Goal: Check status

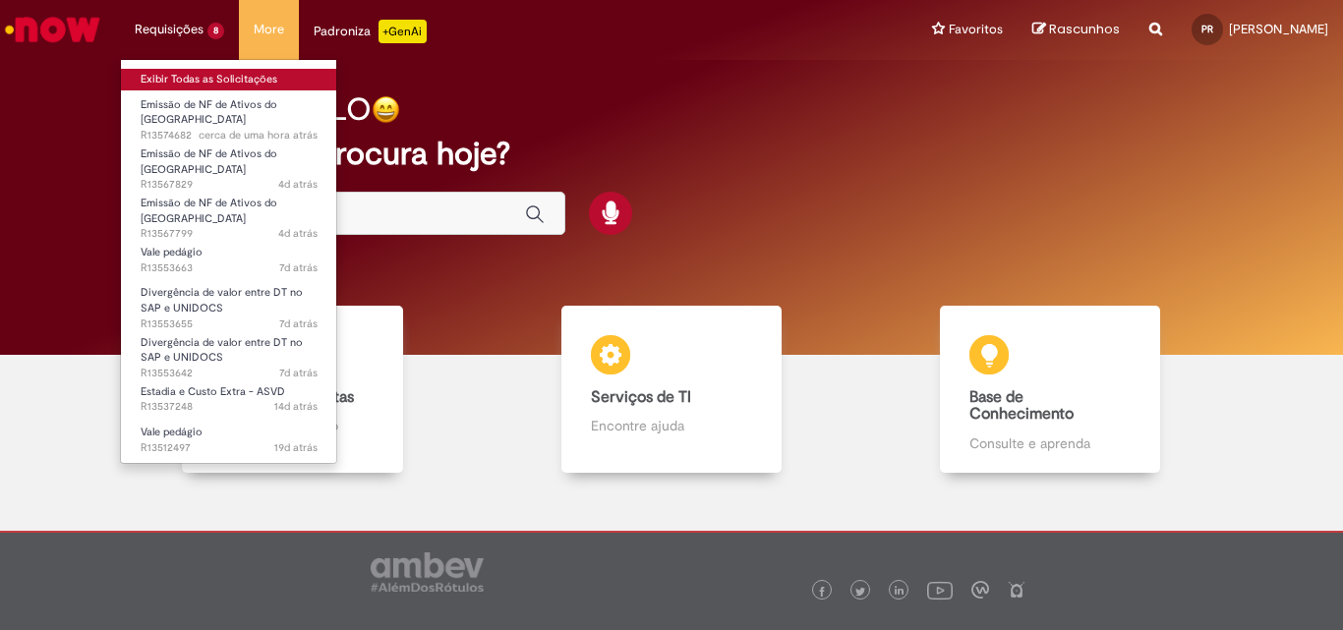
click at [201, 77] on link "Exibir Todas as Solicitações" at bounding box center [229, 80] width 216 height 22
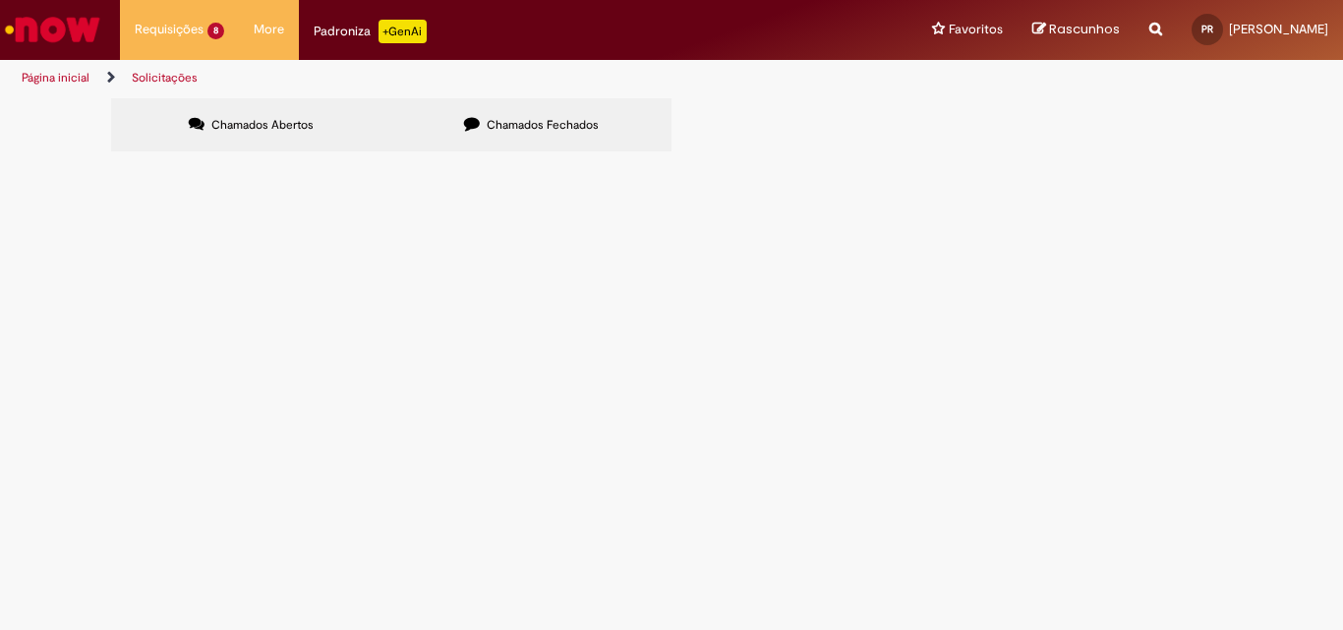
click at [0, 0] on span "Emissão de NF de Ativos do [GEOGRAPHIC_DATA]" at bounding box center [0, 0] width 0 height 0
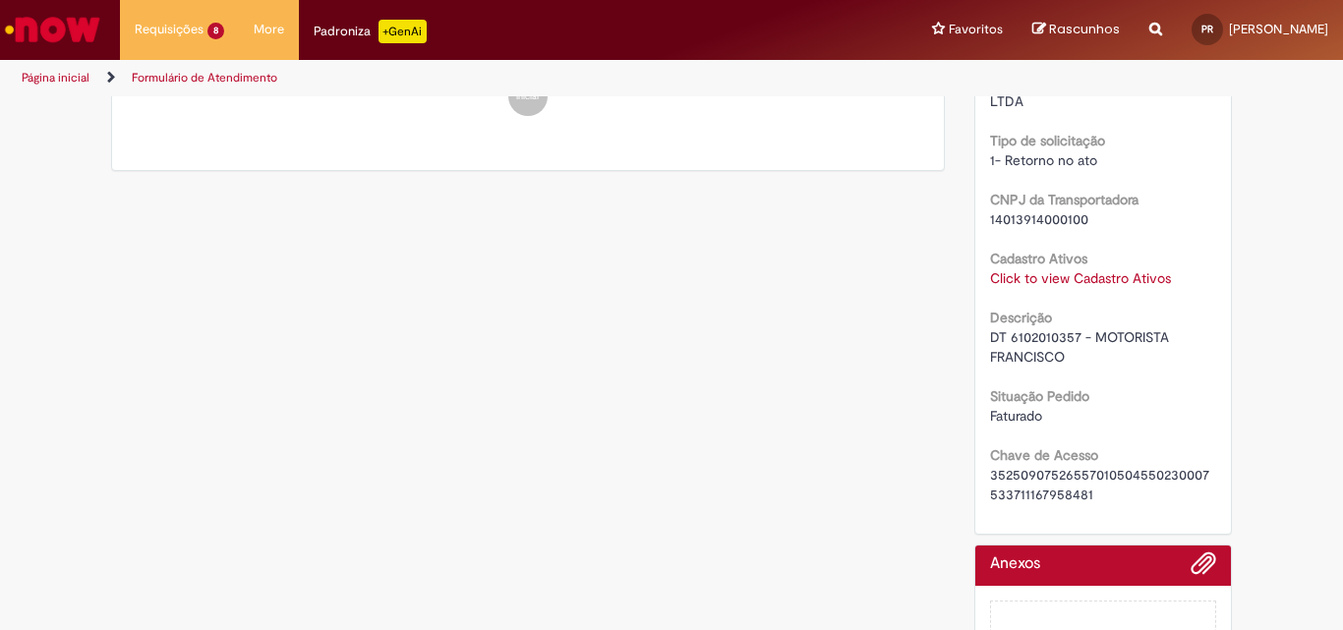
scroll to position [1393, 0]
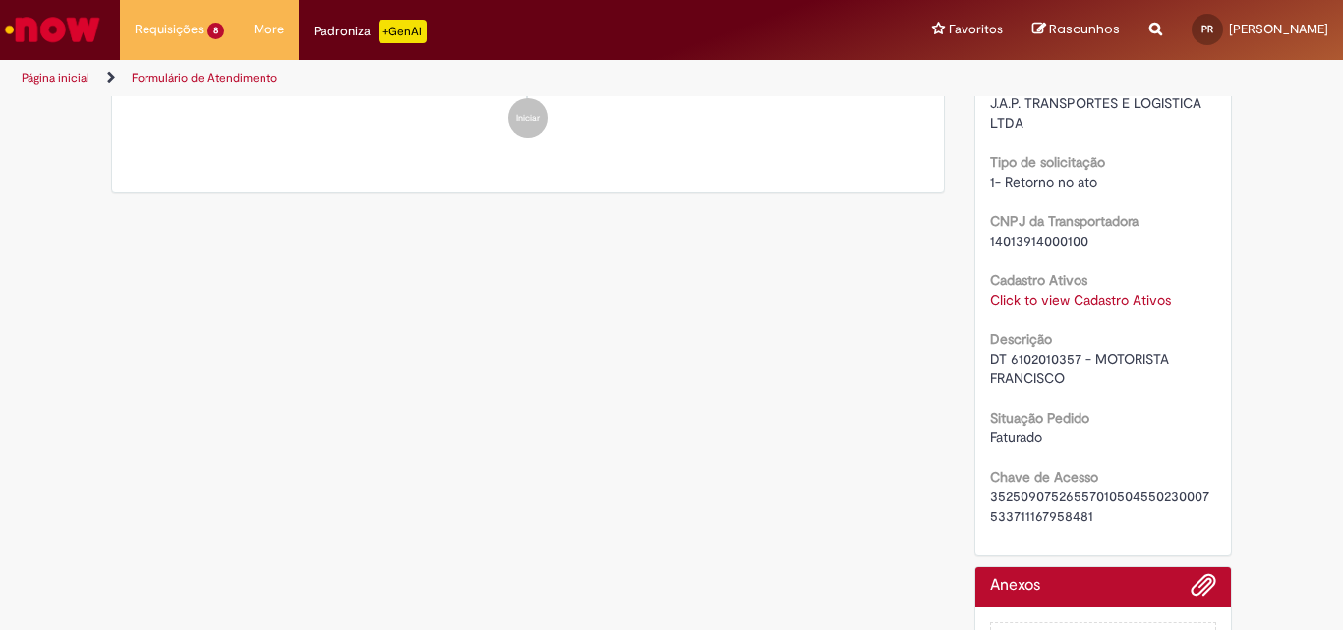
click at [1064, 580] on div at bounding box center [1103, 592] width 227 height 30
click at [1199, 581] on span "Adicionar anexos" at bounding box center [1204, 586] width 24 height 24
click at [1081, 300] on link "Click to view Cadastro Ativos" at bounding box center [1080, 300] width 181 height 18
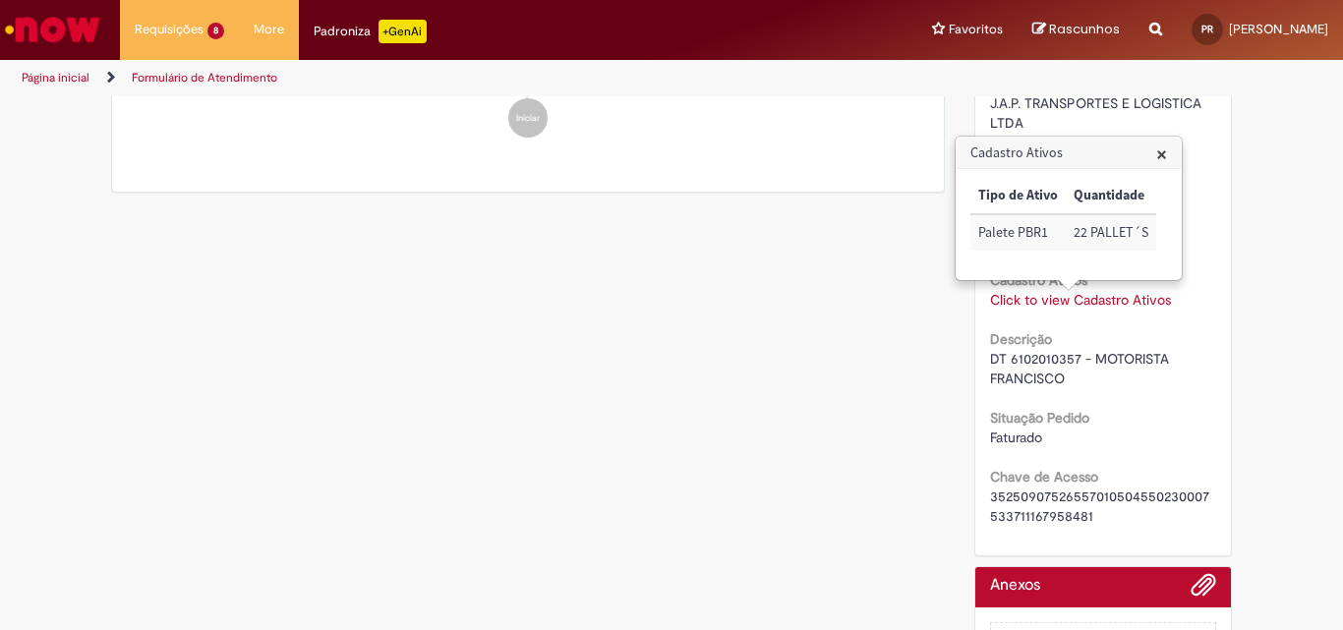
drag, startPoint x: 1052, startPoint y: 501, endPoint x: 1047, endPoint y: 519, distance: 18.4
click at [1051, 501] on span "35250907526557010504550230007533711167958481" at bounding box center [1099, 506] width 219 height 37
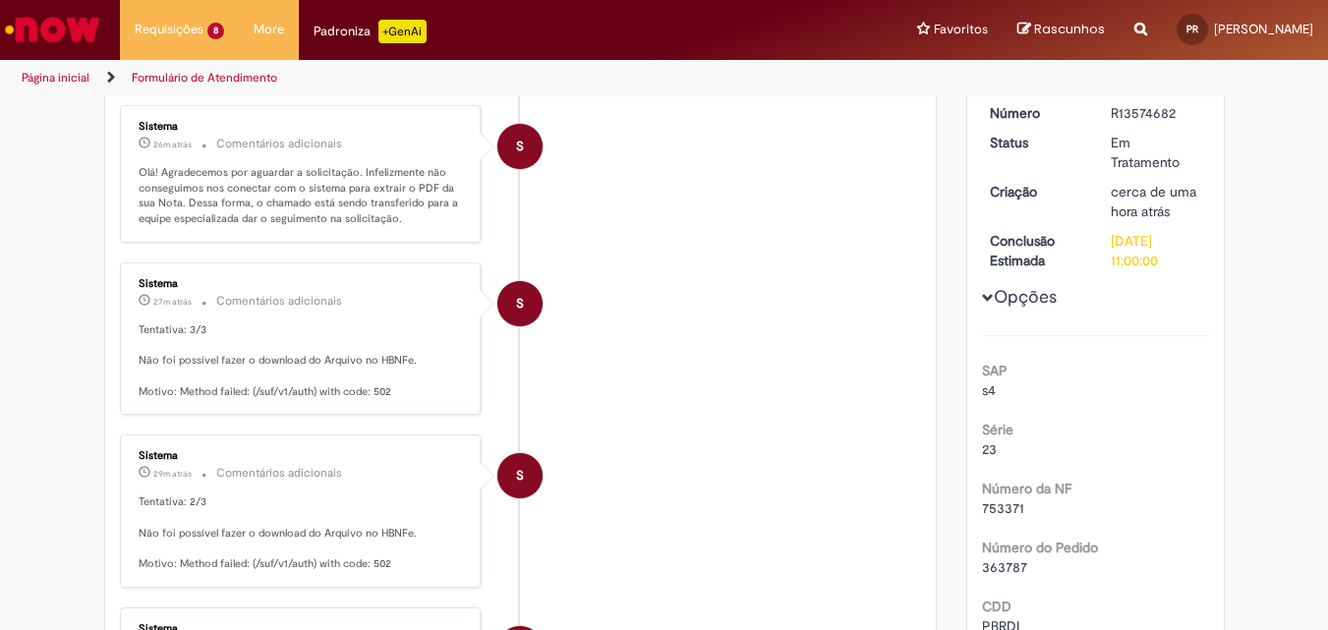
scroll to position [295, 0]
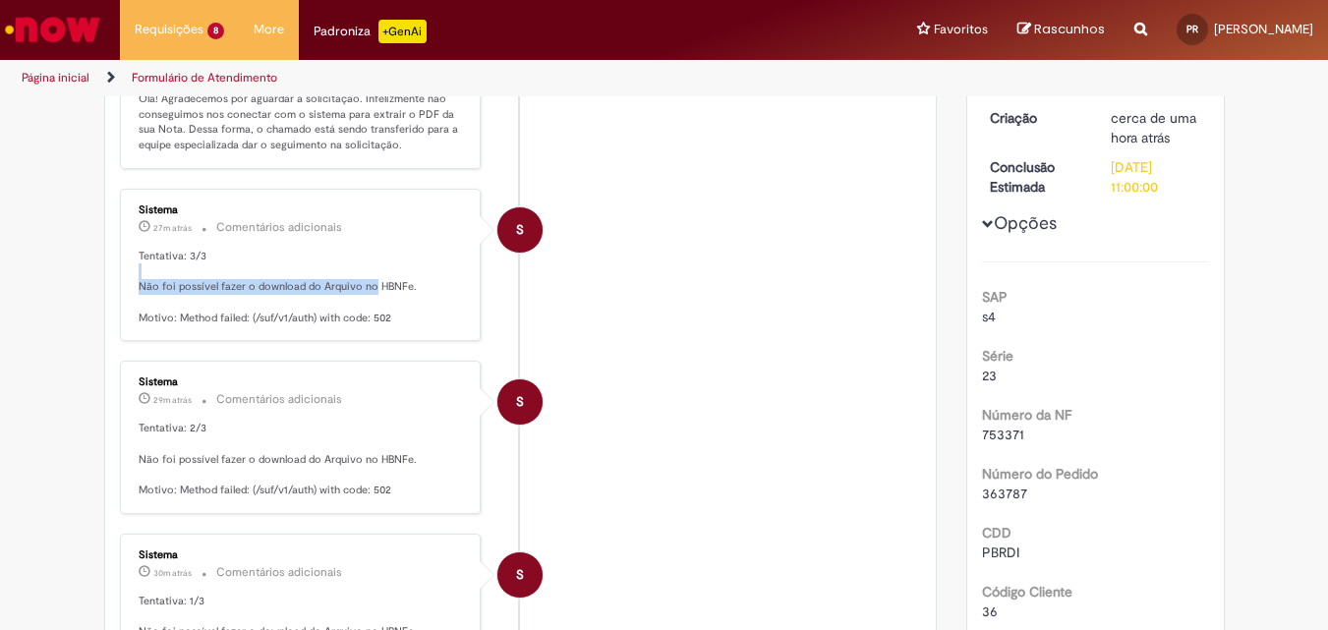
drag, startPoint x: 366, startPoint y: 282, endPoint x: 431, endPoint y: 279, distance: 65.0
click at [431, 279] on p "Tentativa: 3/3 Não foi possível fazer o download do Arquivo no HBNFe. Motivo: M…" at bounding box center [302, 288] width 327 height 78
click at [555, 303] on li "S Sistema 27m atrás 27 minutos atrás Comentários adicionais Tentativa: 3/3 Não …" at bounding box center [521, 265] width 802 height 153
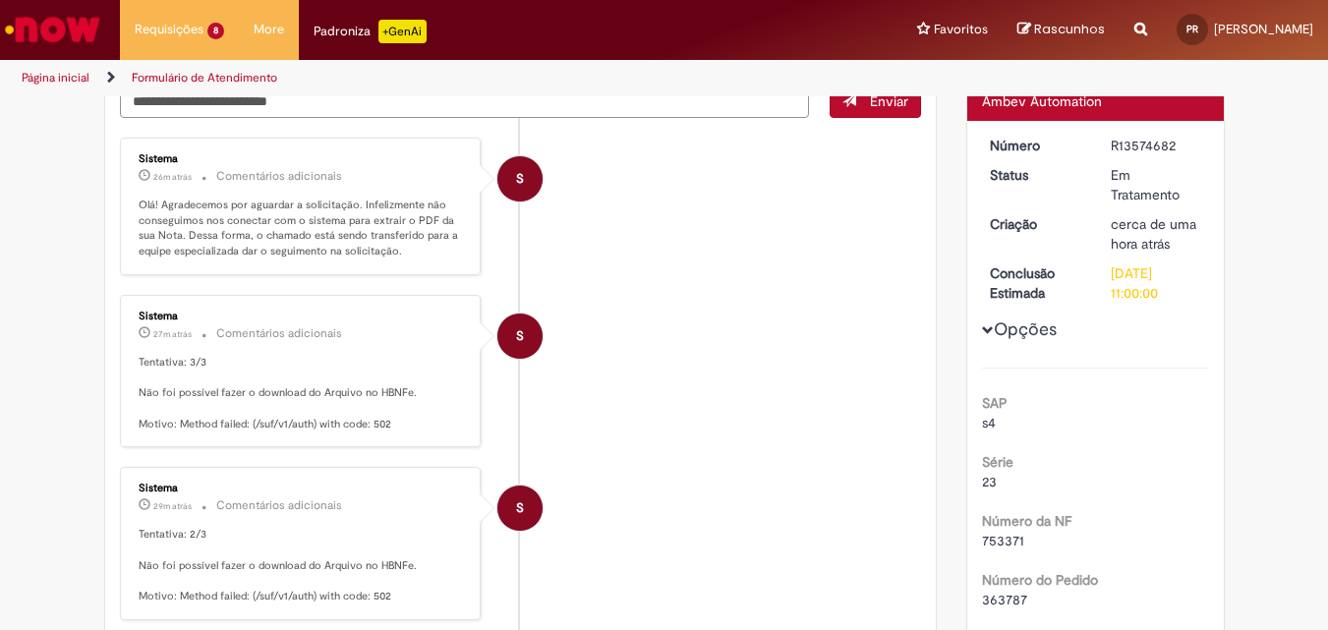
scroll to position [0, 0]
